Goal: Information Seeking & Learning: Learn about a topic

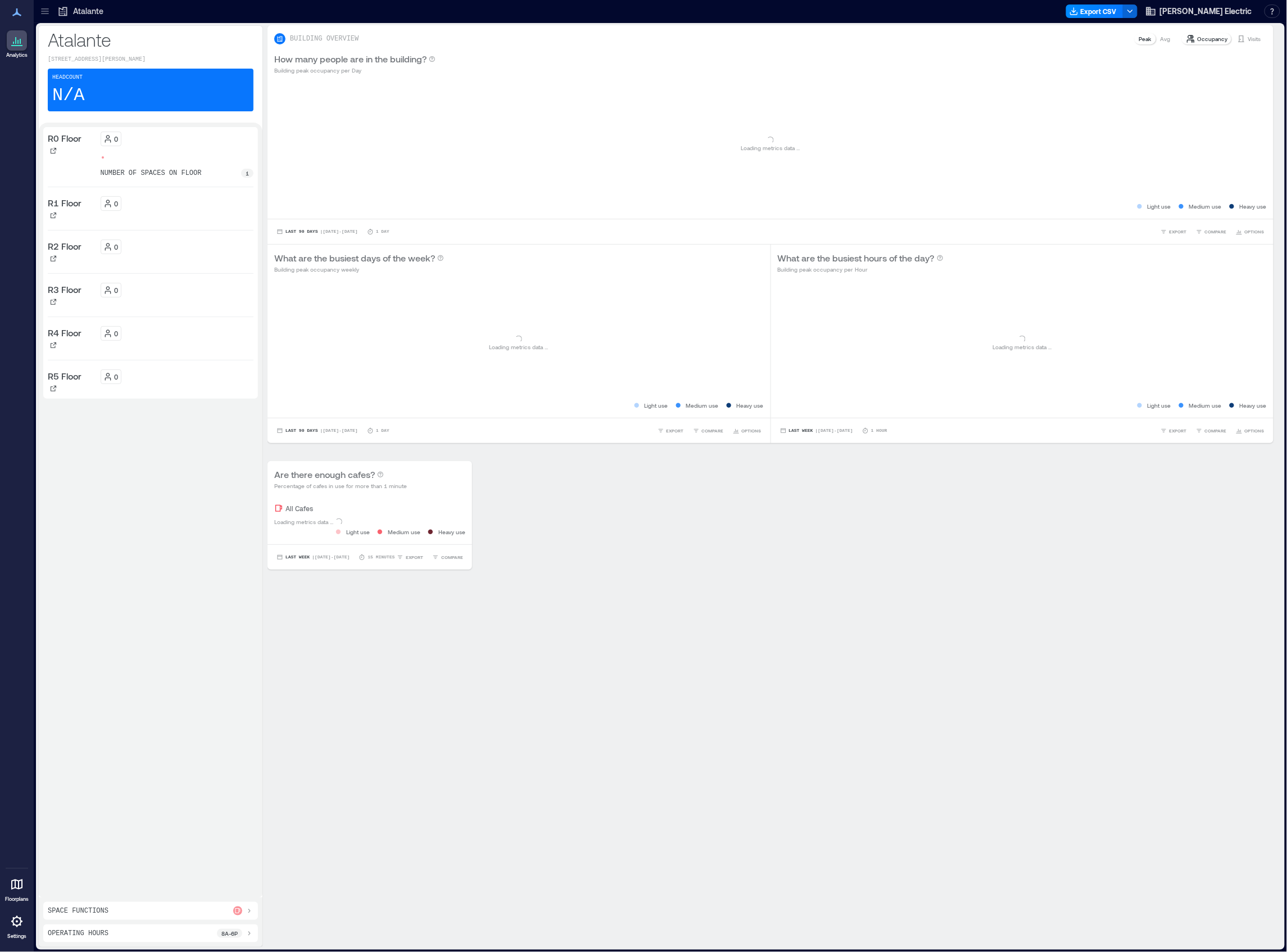
click at [52, 5] on div at bounding box center [45, 11] width 18 height 18
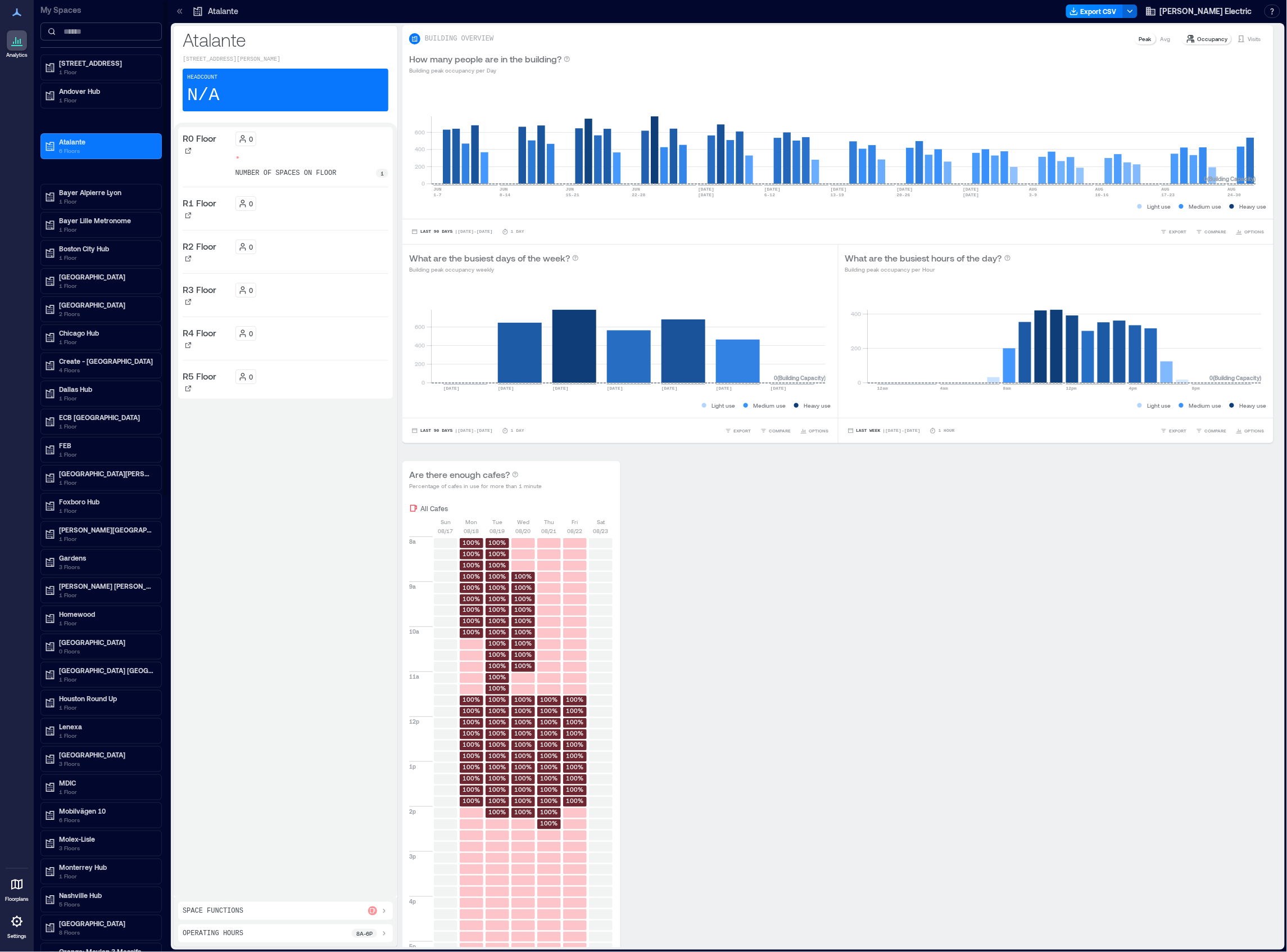
click at [75, 30] on input at bounding box center [102, 31] width 122 height 18
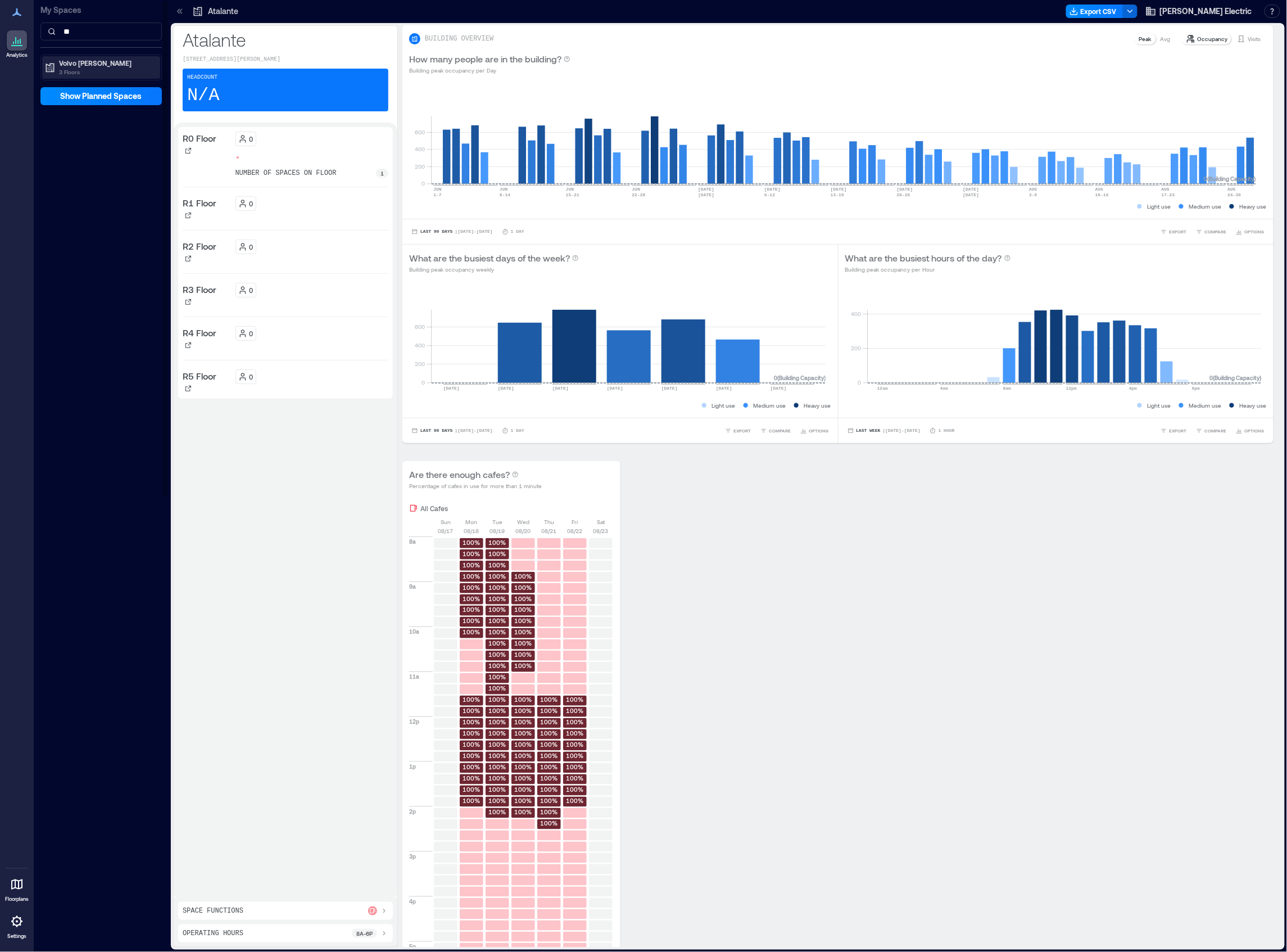
type input "**"
click at [72, 78] on div "Volvo [PERSON_NAME] 3 Floors" at bounding box center [101, 68] width 118 height 23
click at [65, 104] on p "AB2" at bounding box center [64, 103] width 13 height 9
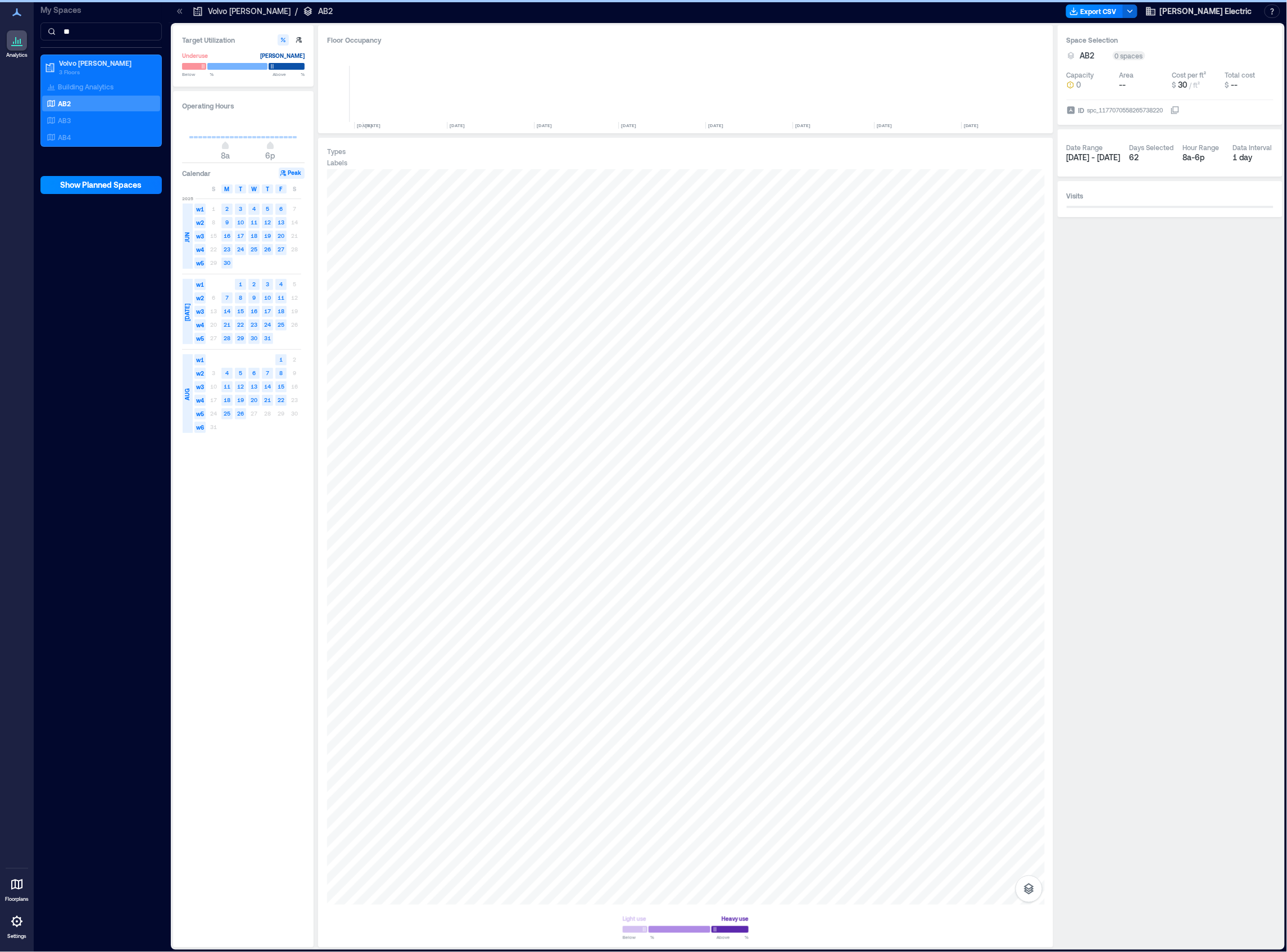
scroll to position [0, 1361]
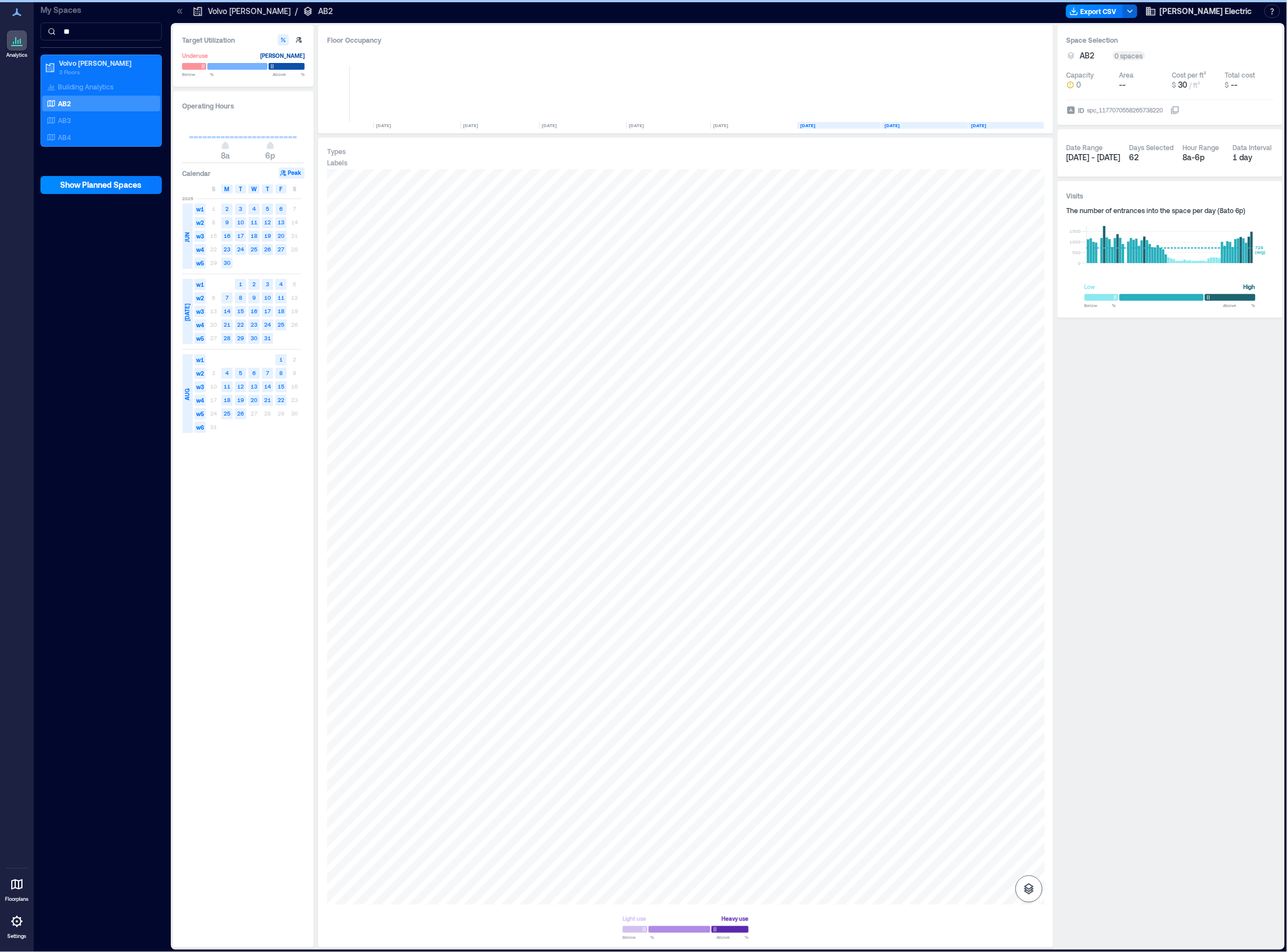
click at [1029, 890] on icon "button" at bounding box center [1029, 888] width 13 height 13
click at [1034, 835] on icon "button" at bounding box center [1029, 829] width 13 height 13
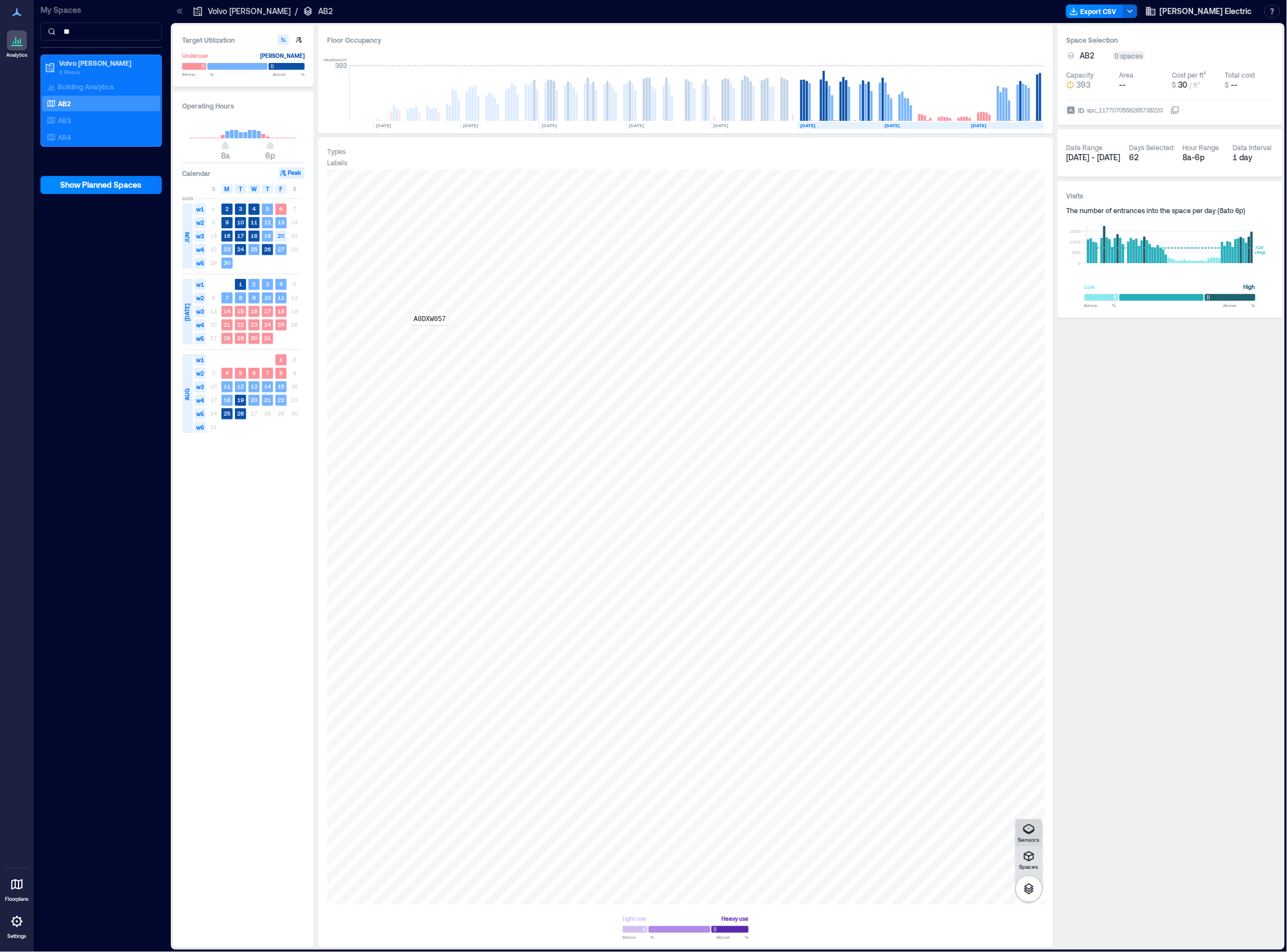
click at [430, 332] on div "A0DXW057" at bounding box center [686, 537] width 718 height 735
click at [636, 181] on span "Details" at bounding box center [634, 181] width 25 height 11
click at [524, 183] on p "A0DXW057" at bounding box center [532, 181] width 37 height 11
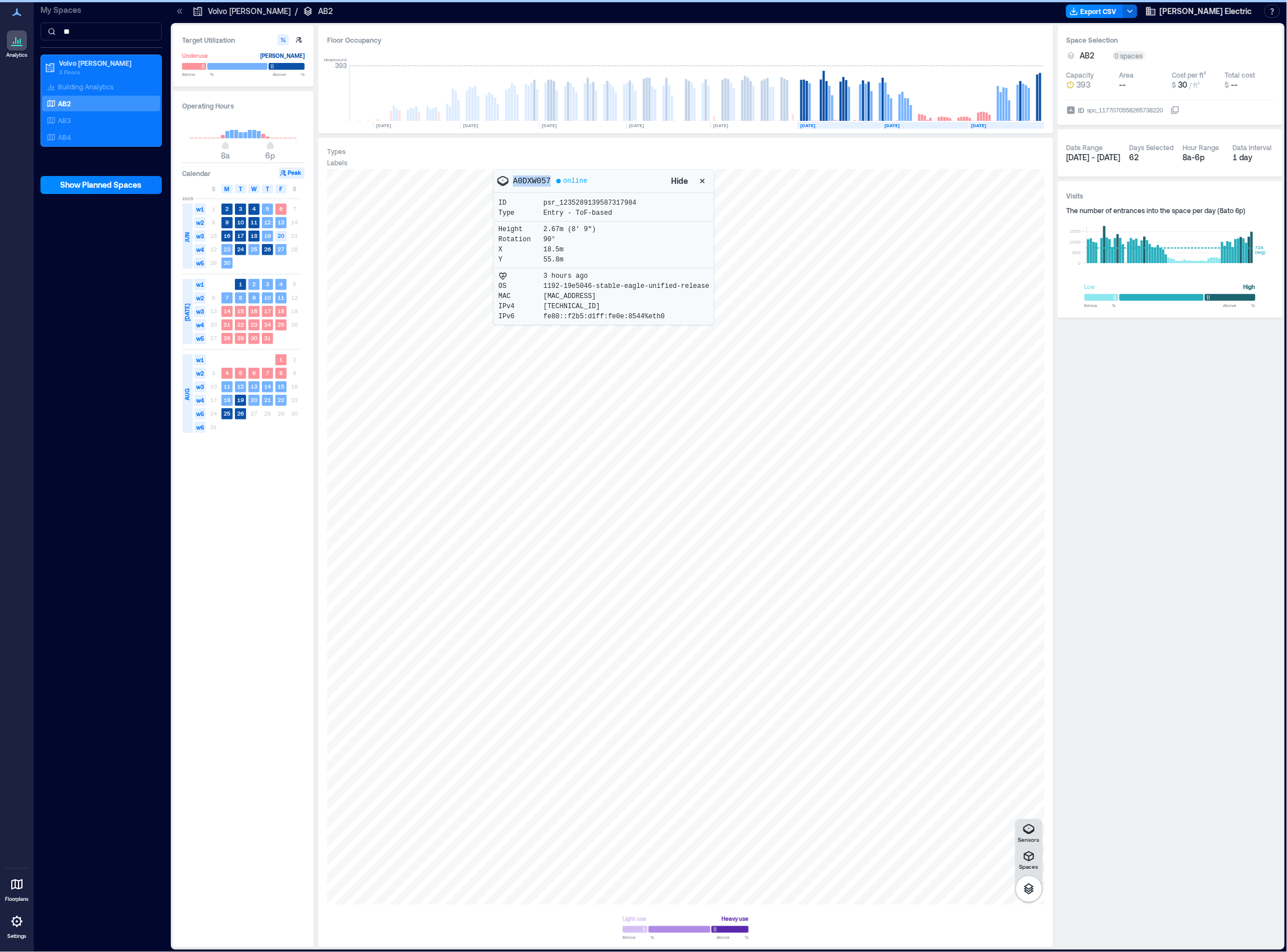
click at [524, 183] on p "A0DXW057" at bounding box center [532, 181] width 37 height 11
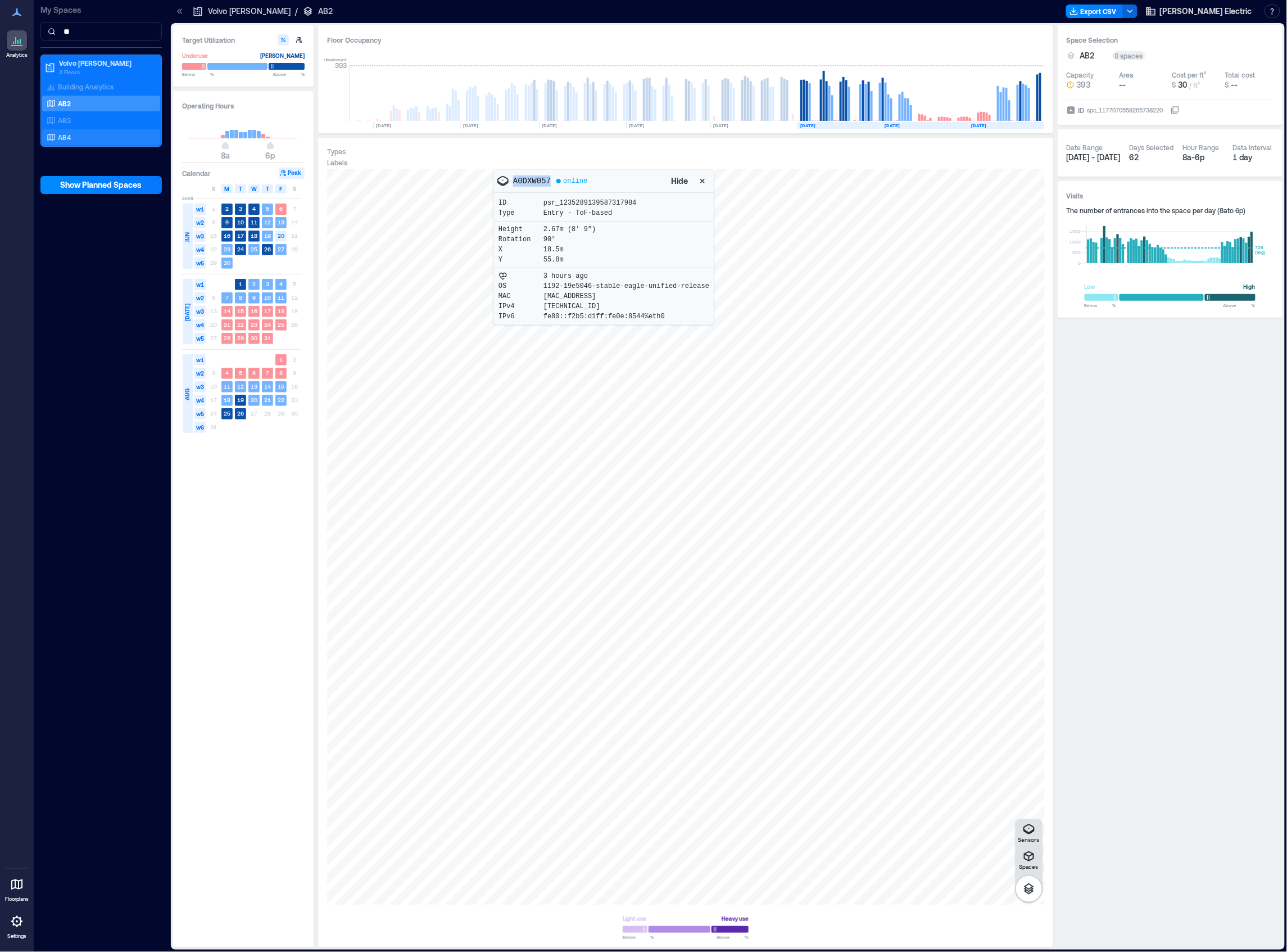
click at [66, 140] on p "AB4" at bounding box center [64, 136] width 13 height 9
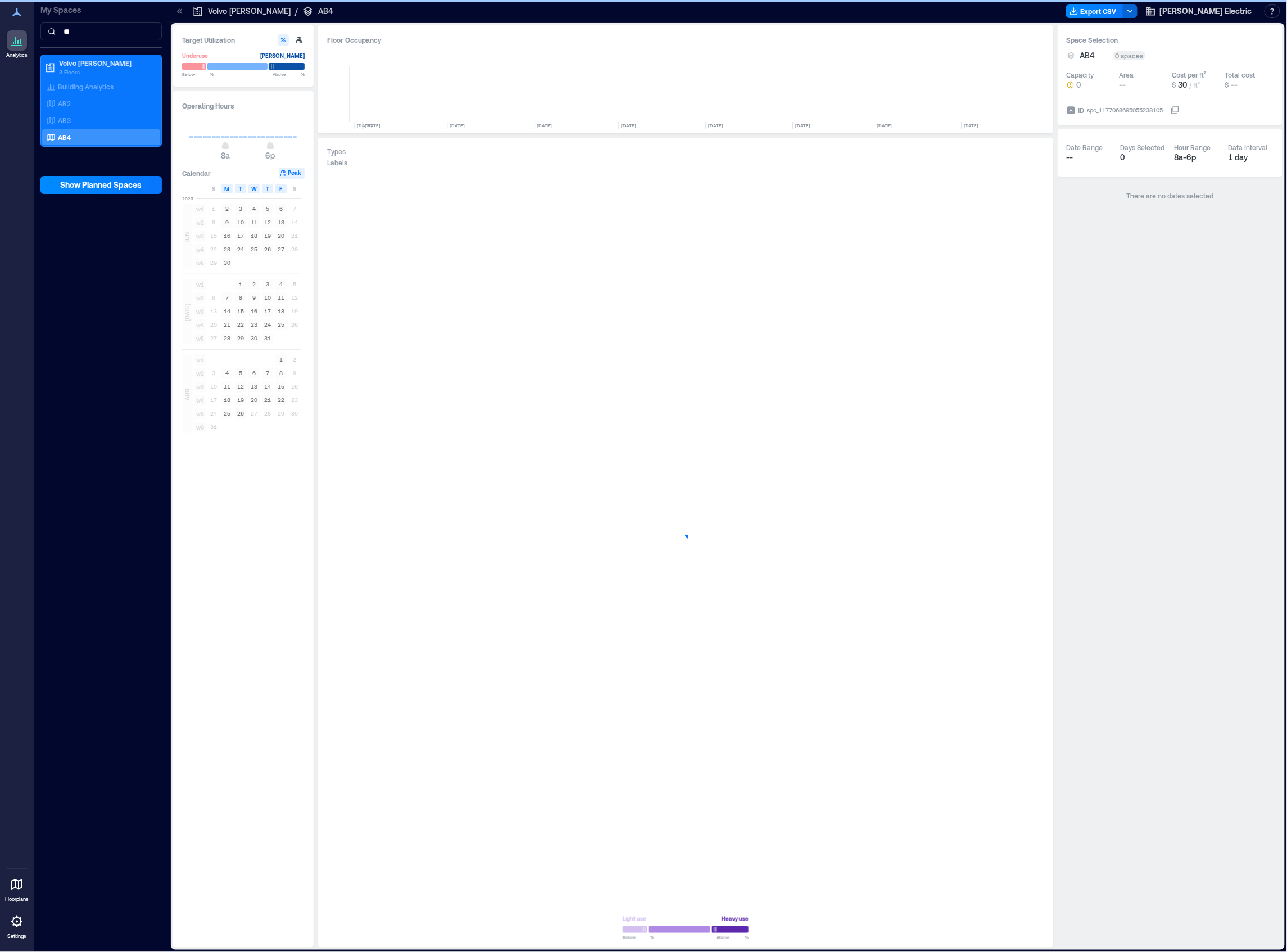
scroll to position [0, 1361]
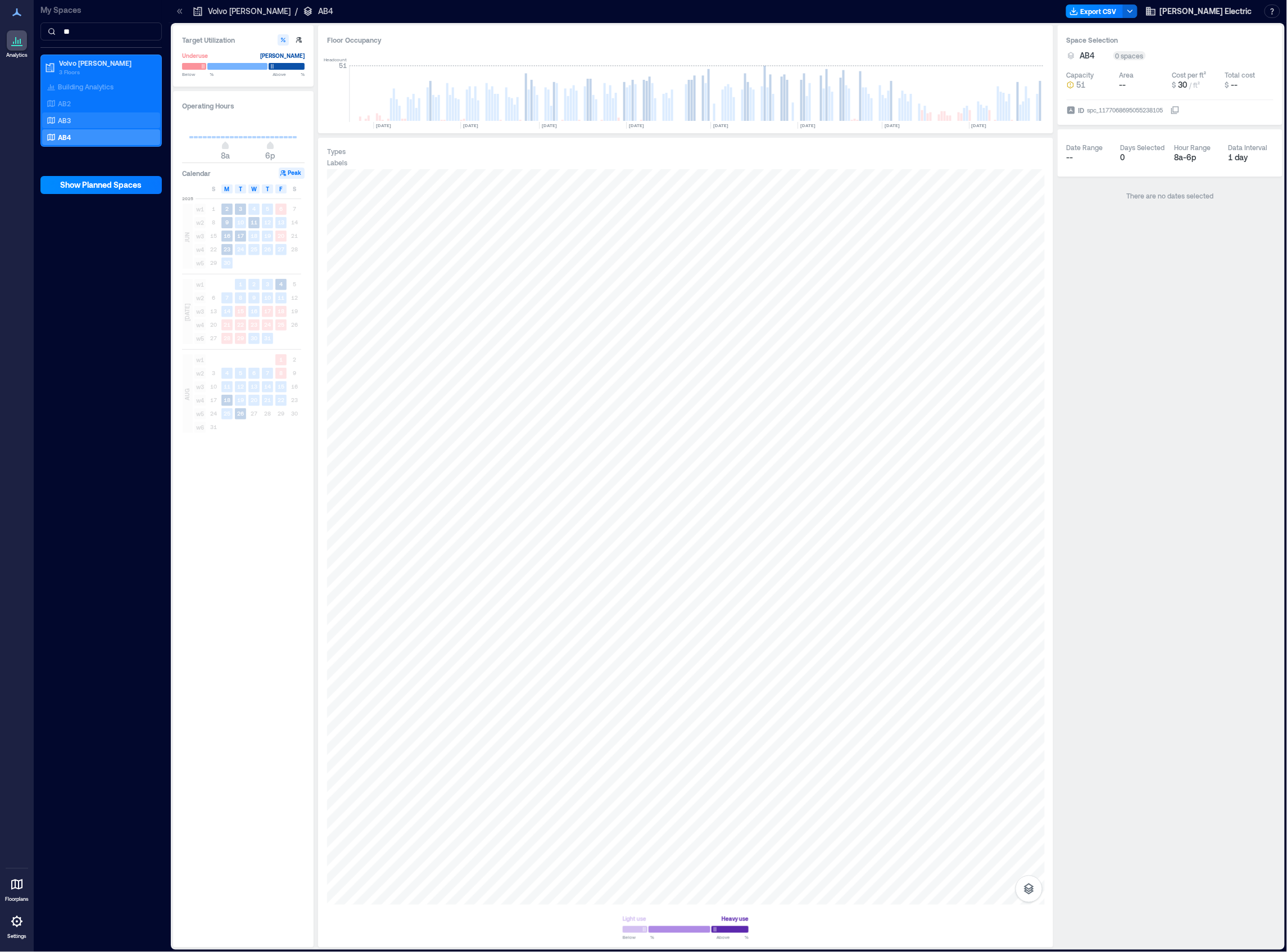
click at [58, 120] on p "AB3" at bounding box center [64, 120] width 13 height 9
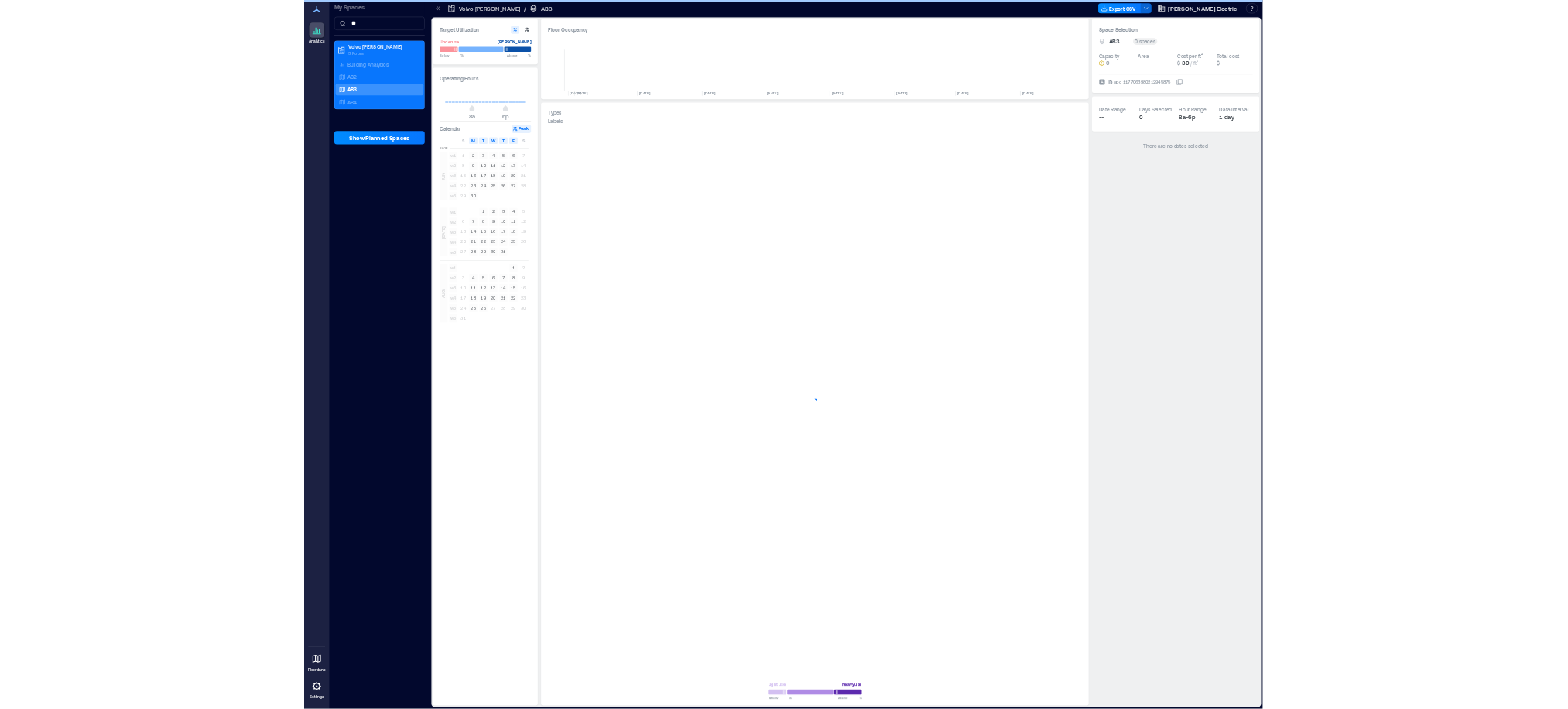
scroll to position [0, 1873]
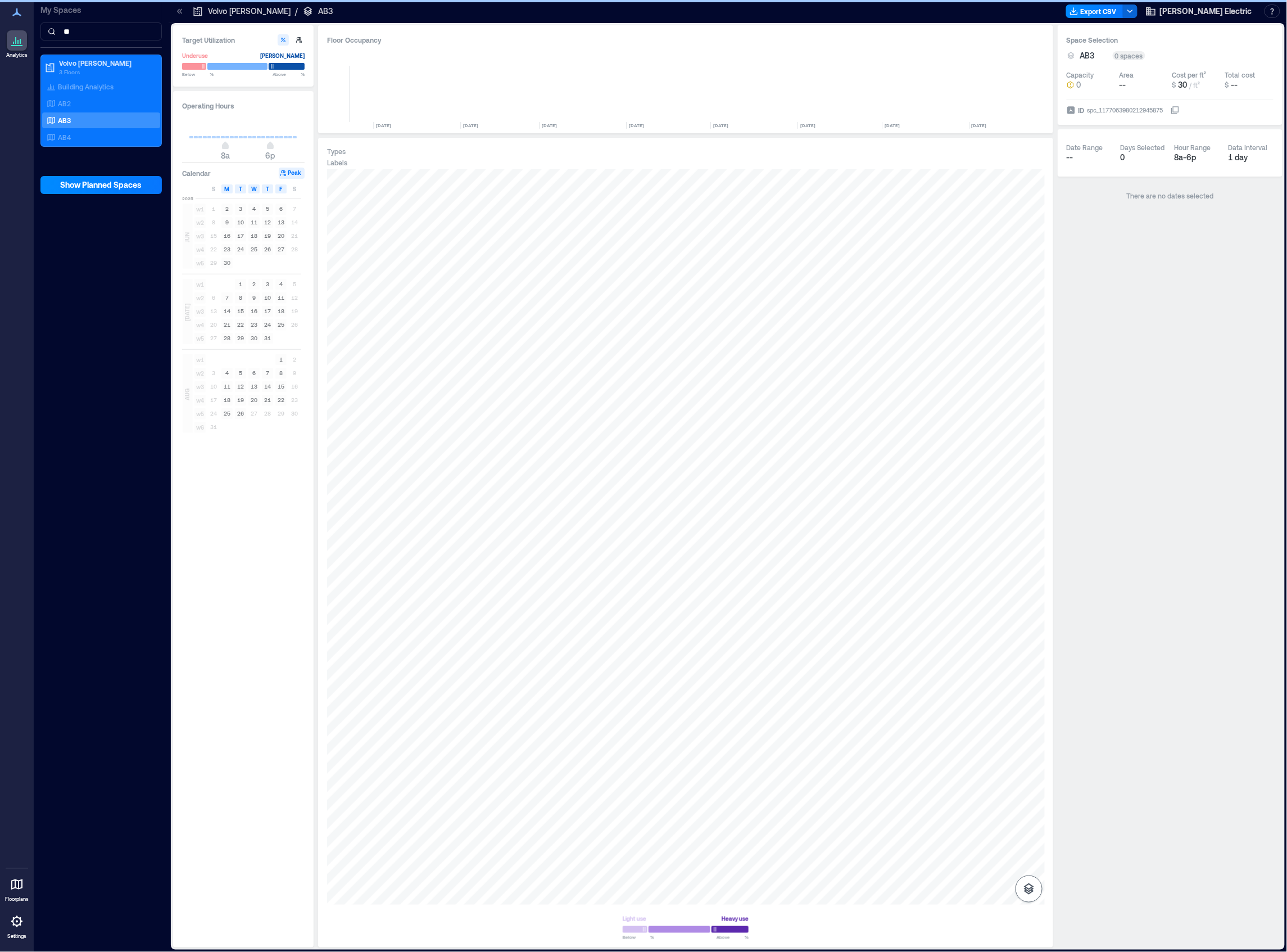
click at [1029, 892] on icon "button" at bounding box center [1029, 888] width 13 height 13
click at [1030, 836] on p "Sensors" at bounding box center [1029, 840] width 21 height 7
click at [1023, 830] on icon "button" at bounding box center [1029, 829] width 11 height 10
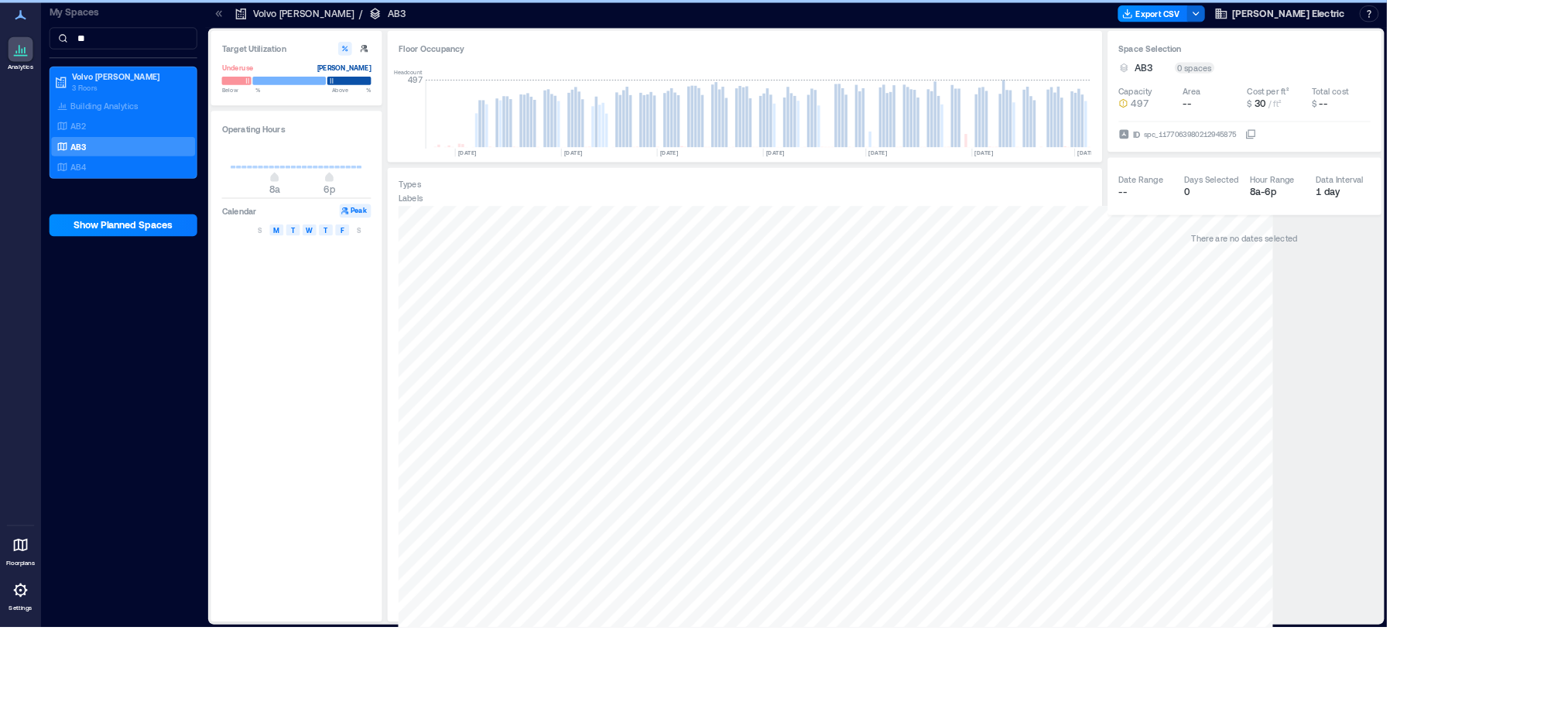
scroll to position [0, 2077]
